Goal: Task Accomplishment & Management: Use online tool/utility

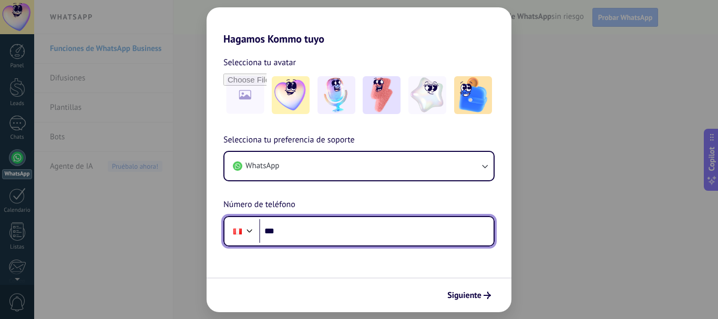
click at [356, 231] on input "***" at bounding box center [376, 231] width 234 height 24
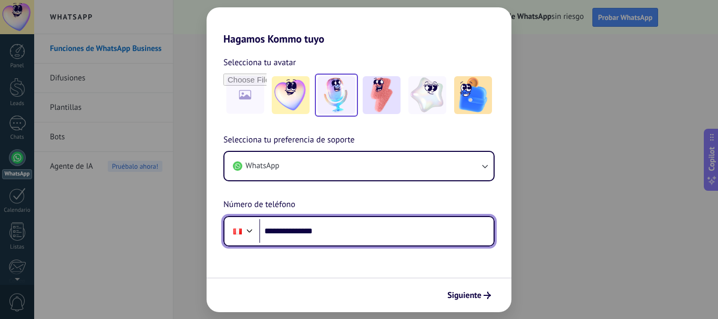
type input "**********"
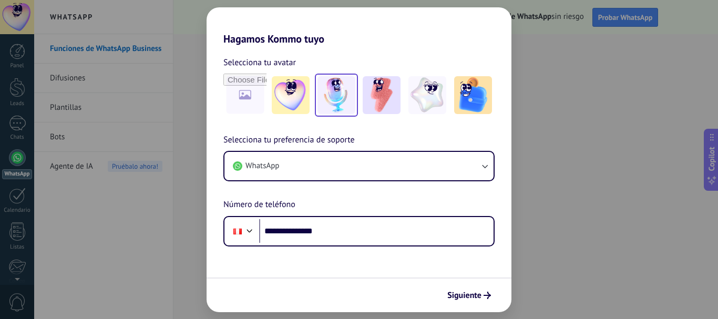
click at [346, 98] on img at bounding box center [337, 95] width 38 height 38
click at [478, 290] on button "Siguiente" at bounding box center [469, 296] width 53 height 18
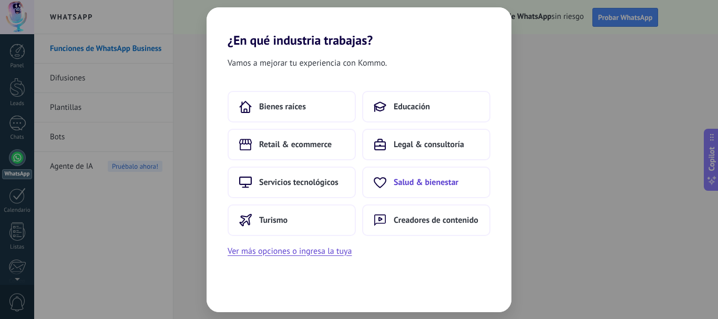
click at [422, 181] on span "Salud & bienestar" at bounding box center [426, 182] width 65 height 11
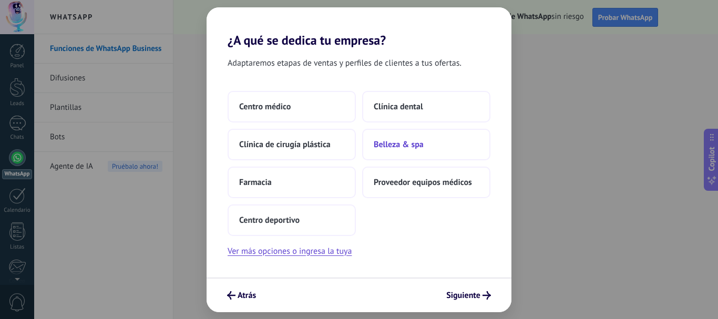
click at [416, 145] on span "Belleza & spa" at bounding box center [399, 144] width 50 height 11
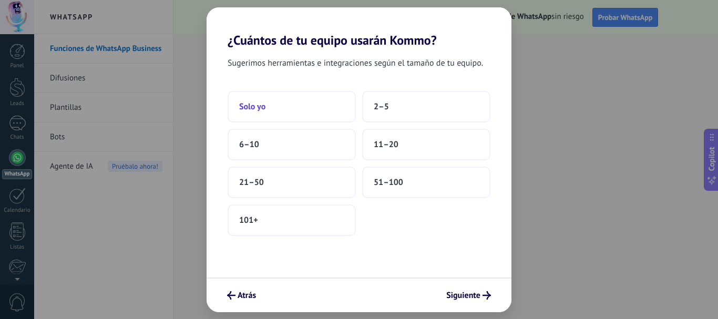
click at [293, 113] on button "Solo yo" at bounding box center [292, 107] width 128 height 32
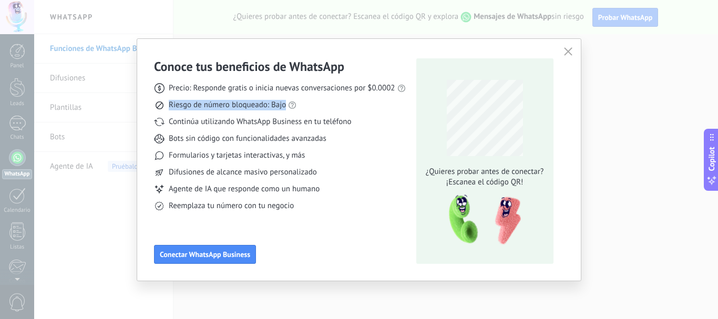
drag, startPoint x: 167, startPoint y: 104, endPoint x: 328, endPoint y: 107, distance: 161.4
click at [328, 107] on div "Riesgo de número bloqueado: Bajo" at bounding box center [280, 105] width 252 height 11
click at [328, 109] on div "Riesgo de número bloqueado: Bajo" at bounding box center [280, 105] width 252 height 11
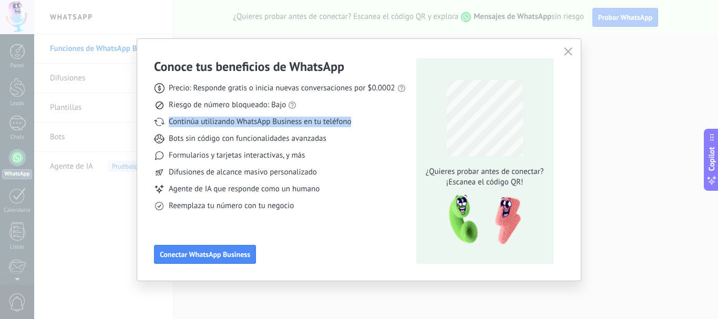
drag, startPoint x: 169, startPoint y: 124, endPoint x: 360, endPoint y: 125, distance: 190.3
click at [360, 125] on div "Continúa utilizando WhatsApp Business en tu teléfono" at bounding box center [280, 122] width 252 height 11
click at [570, 57] on button "button" at bounding box center [569, 52] width 14 height 15
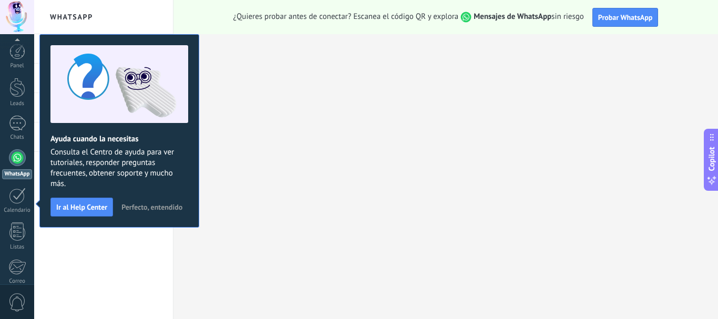
scroll to position [118, 0]
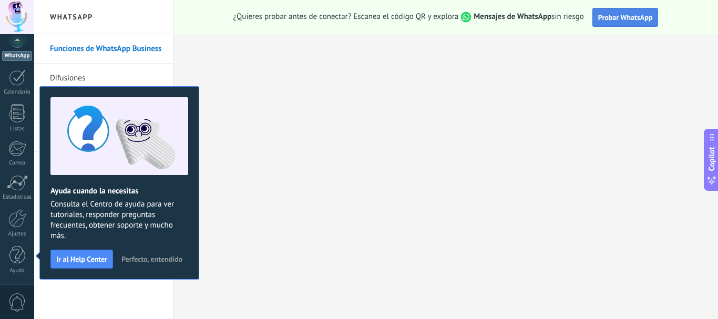
click at [621, 21] on span "Probar WhatsApp" at bounding box center [625, 17] width 55 height 9
